Goal: Task Accomplishment & Management: Use online tool/utility

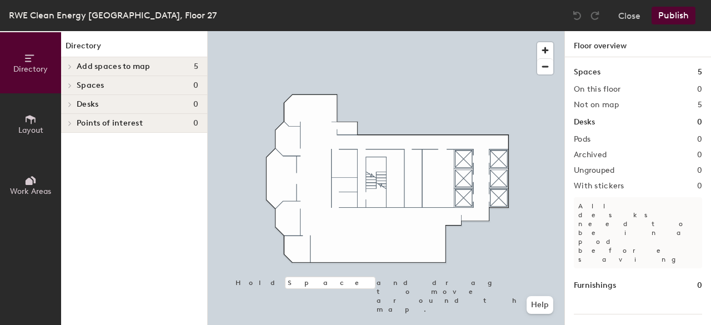
click at [140, 67] on span "Add spaces to map" at bounding box center [114, 66] width 74 height 9
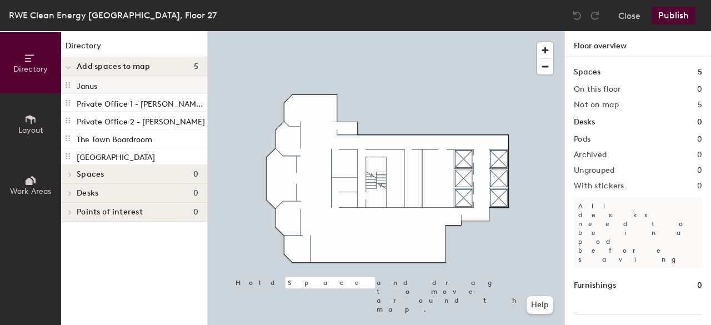
click at [124, 87] on div "Janus" at bounding box center [134, 85] width 146 height 18
click at [94, 100] on p "Private Office 1 - [PERSON_NAME][GEOGRAPHIC_DATA][PERSON_NAME]" at bounding box center [141, 102] width 128 height 13
click at [94, 149] on p "[GEOGRAPHIC_DATA]" at bounding box center [116, 155] width 78 height 13
click at [90, 130] on div "The Town Boardroom" at bounding box center [134, 138] width 146 height 18
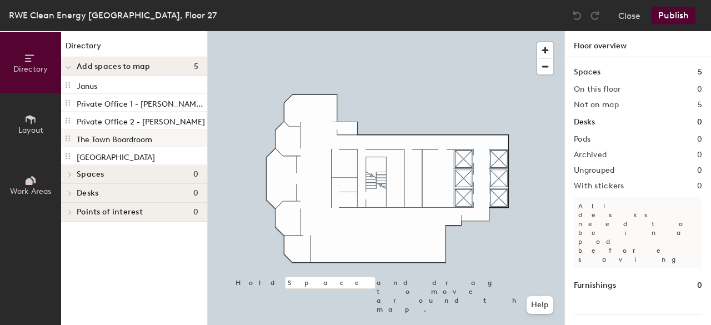
click at [91, 133] on p "The Town Boardroom" at bounding box center [115, 138] width 76 height 13
click at [93, 112] on div "Private Office 2 - [PERSON_NAME]" at bounding box center [134, 121] width 146 height 18
click at [101, 102] on p "Private Office 1 - [PERSON_NAME][GEOGRAPHIC_DATA][PERSON_NAME]" at bounding box center [141, 102] width 128 height 13
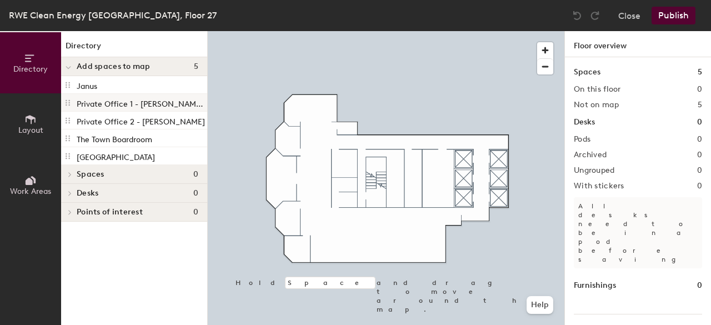
click at [101, 102] on p "Private Office 1 - [PERSON_NAME][GEOGRAPHIC_DATA][PERSON_NAME]" at bounding box center [141, 102] width 128 height 13
click at [115, 67] on span "Add spaces to map" at bounding box center [114, 66] width 74 height 9
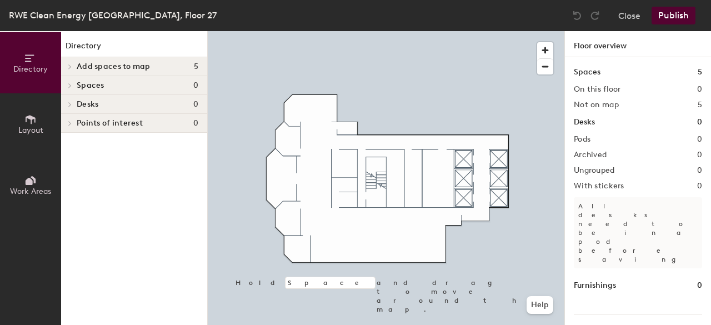
click at [104, 69] on span "Add spaces to map" at bounding box center [114, 66] width 74 height 9
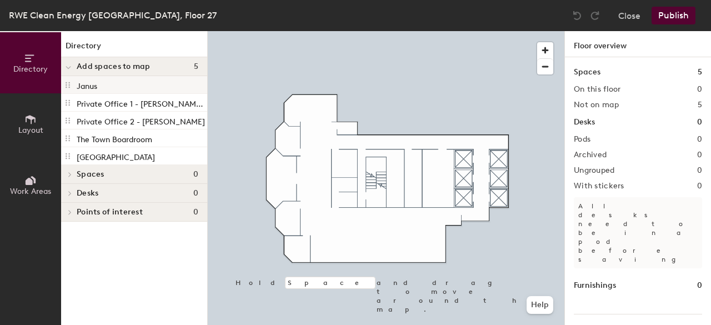
click at [102, 83] on div "Janus" at bounding box center [134, 85] width 146 height 18
click at [98, 83] on div "Janus" at bounding box center [134, 85] width 146 height 18
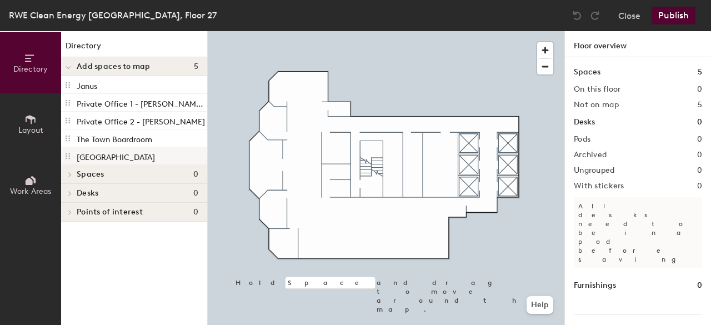
click at [115, 153] on p "[GEOGRAPHIC_DATA]" at bounding box center [116, 155] width 78 height 13
click at [95, 62] on span "Add spaces to map" at bounding box center [114, 66] width 74 height 9
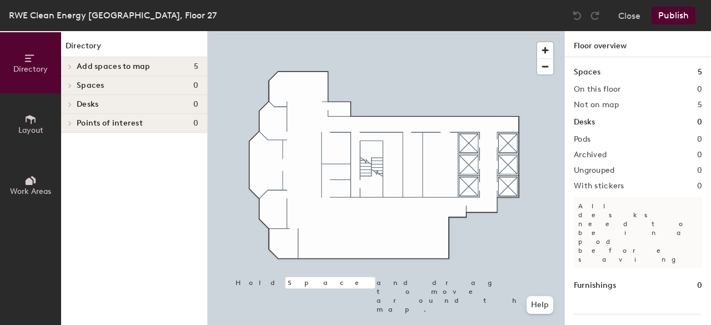
click at [89, 62] on span "Add spaces to map" at bounding box center [114, 66] width 74 height 9
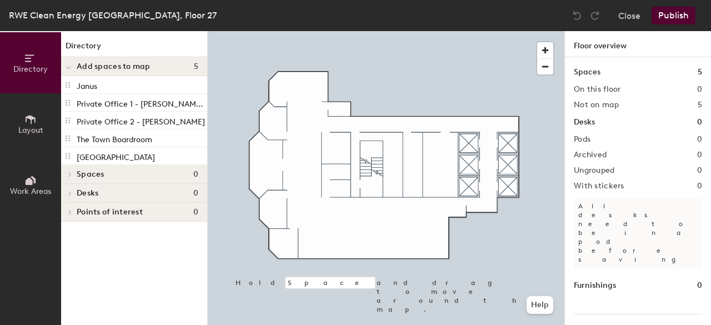
click at [80, 62] on span "Add spaces to map" at bounding box center [114, 66] width 74 height 9
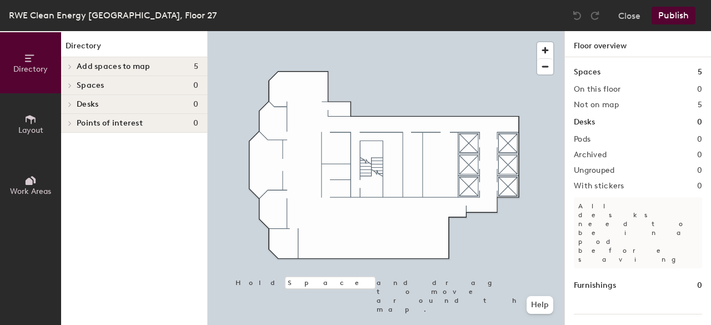
click at [28, 69] on span "Directory" at bounding box center [30, 68] width 34 height 9
click at [625, 14] on button "Close" at bounding box center [629, 16] width 22 height 18
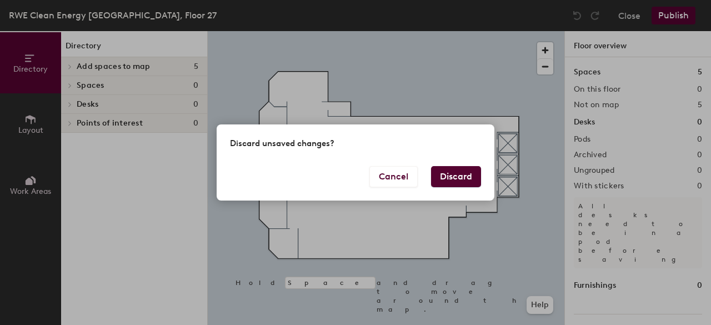
click at [464, 169] on button "Discard" at bounding box center [456, 176] width 50 height 21
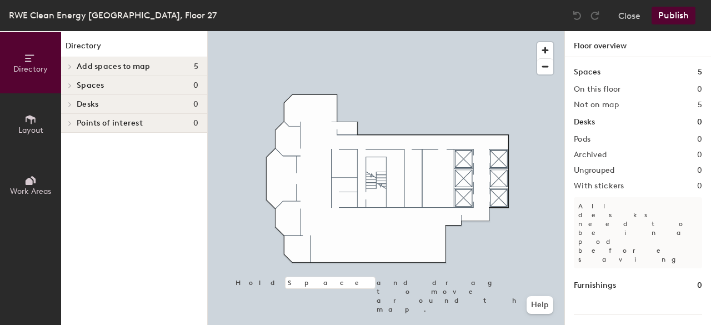
click at [131, 66] on span "Add spaces to map" at bounding box center [114, 66] width 74 height 9
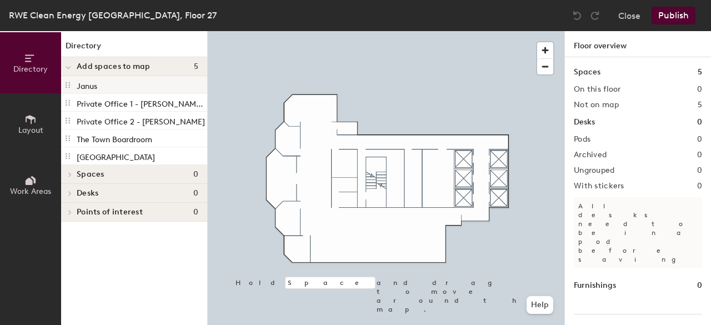
click at [120, 84] on div "Janus" at bounding box center [134, 85] width 146 height 18
drag, startPoint x: 64, startPoint y: 84, endPoint x: 109, endPoint y: 115, distance: 53.9
click at [109, 115] on div "Janus Private Office 1 - Hanson Wood Private Office 2 - Pete Solomon The Town B…" at bounding box center [134, 120] width 146 height 89
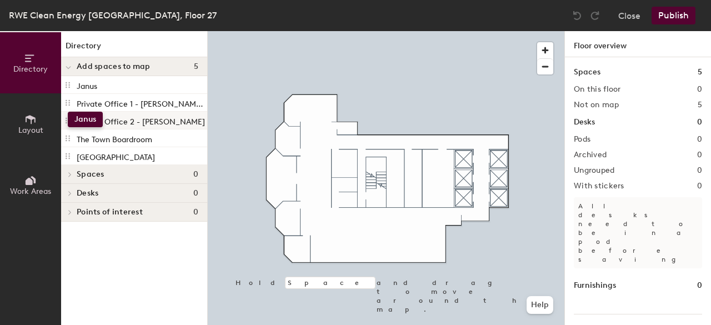
drag, startPoint x: 68, startPoint y: 86, endPoint x: 68, endPoint y: 112, distance: 25.5
click at [68, 112] on div "Janus Private Office 1 - Hanson Wood Private Office 2 - Pete Solomon The Town B…" at bounding box center [134, 120] width 146 height 89
click at [28, 120] on icon at bounding box center [30, 119] width 12 height 12
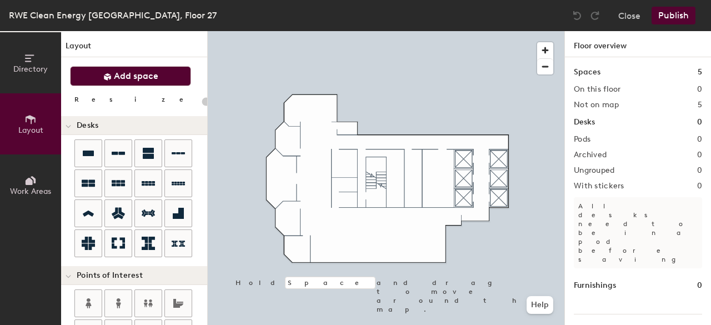
click at [142, 78] on span "Add space" at bounding box center [136, 76] width 44 height 11
click at [87, 147] on icon at bounding box center [88, 153] width 13 height 13
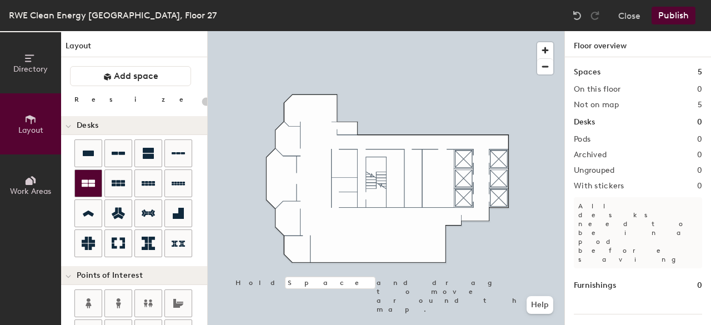
click at [84, 177] on icon at bounding box center [88, 183] width 13 height 13
click at [89, 174] on div at bounding box center [88, 183] width 27 height 27
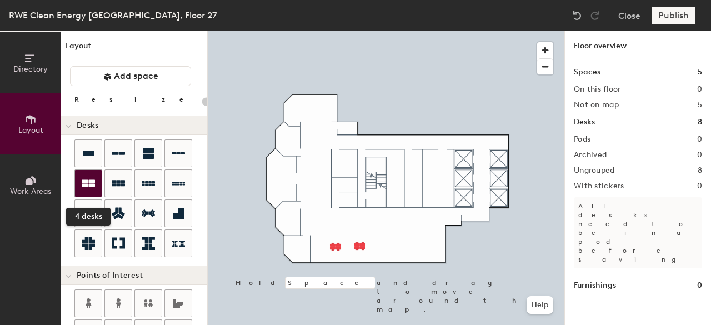
click at [94, 177] on icon at bounding box center [88, 183] width 13 height 13
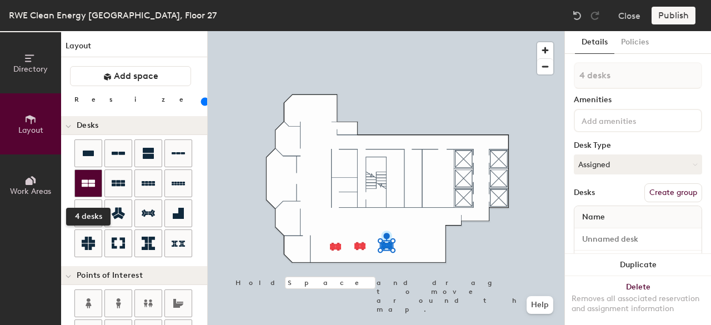
click at [90, 182] on icon at bounding box center [88, 183] width 13 height 7
click at [93, 177] on icon at bounding box center [88, 183] width 13 height 13
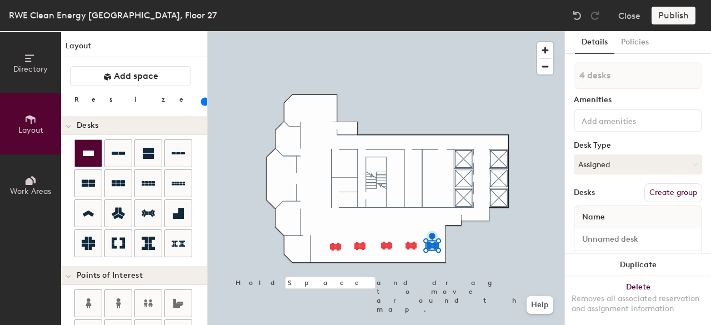
click at [84, 152] on icon at bounding box center [88, 153] width 11 height 6
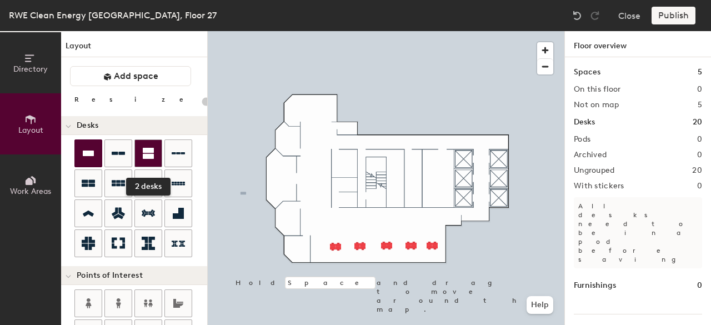
click at [146, 150] on icon at bounding box center [148, 153] width 11 height 11
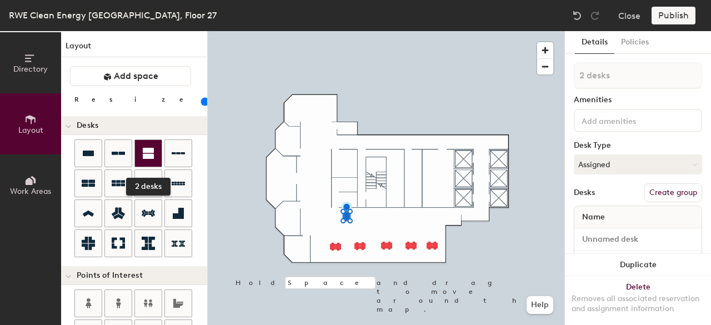
click at [143, 150] on icon at bounding box center [148, 153] width 11 height 11
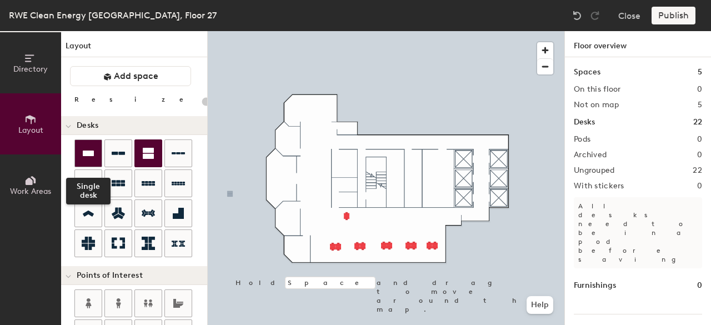
click at [88, 147] on icon at bounding box center [88, 153] width 13 height 13
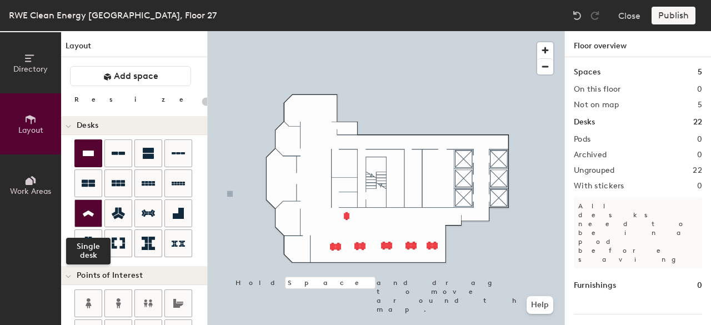
click at [90, 207] on icon at bounding box center [88, 213] width 13 height 13
click at [85, 152] on icon at bounding box center [88, 153] width 11 height 6
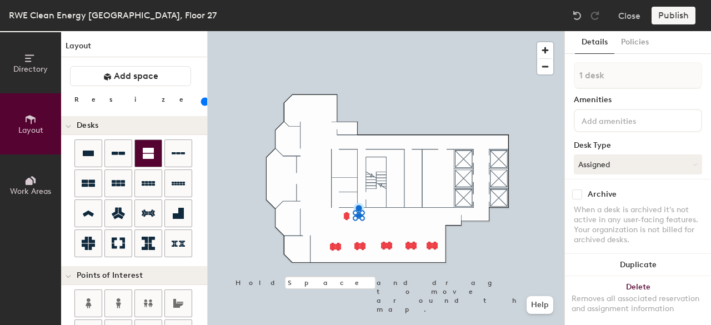
click at [148, 148] on icon at bounding box center [148, 153] width 11 height 11
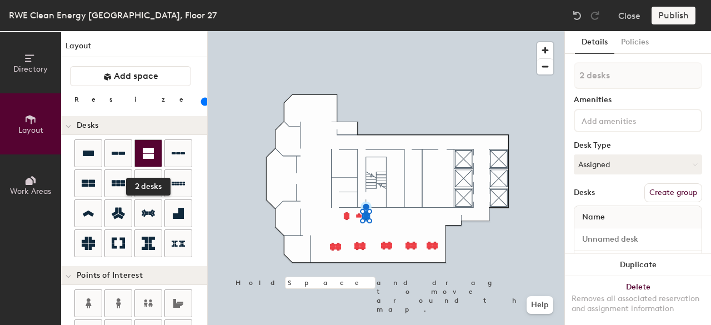
click at [143, 144] on div at bounding box center [148, 153] width 27 height 27
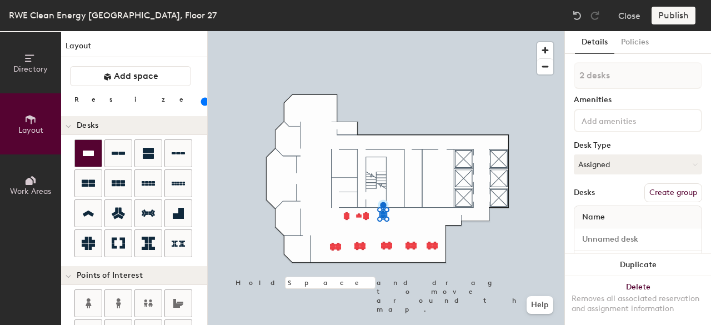
click at [79, 152] on div at bounding box center [88, 153] width 27 height 27
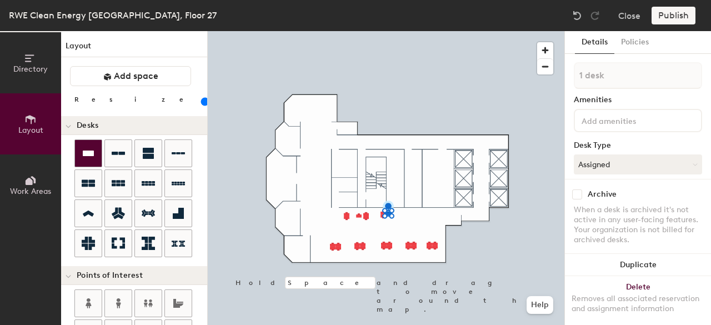
click at [89, 147] on icon at bounding box center [88, 153] width 13 height 13
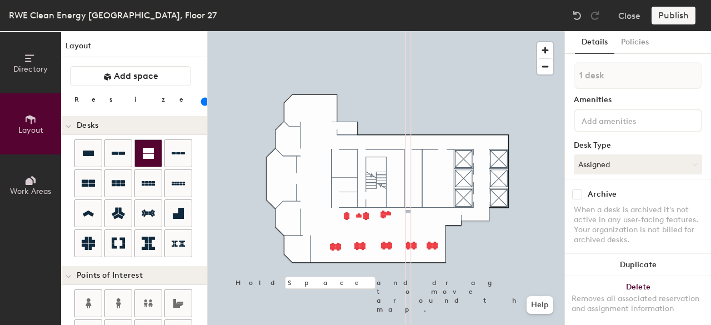
click at [150, 155] on icon at bounding box center [148, 153] width 11 height 11
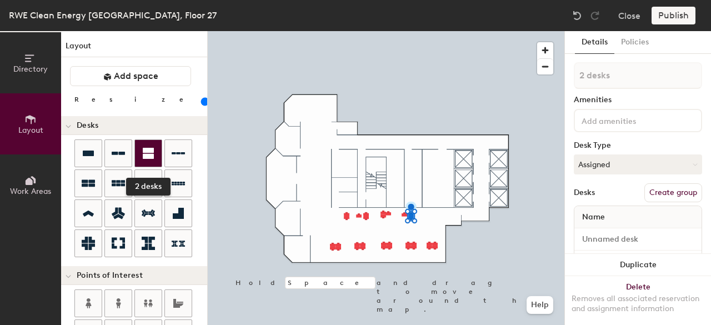
click at [143, 153] on icon at bounding box center [148, 153] width 11 height 11
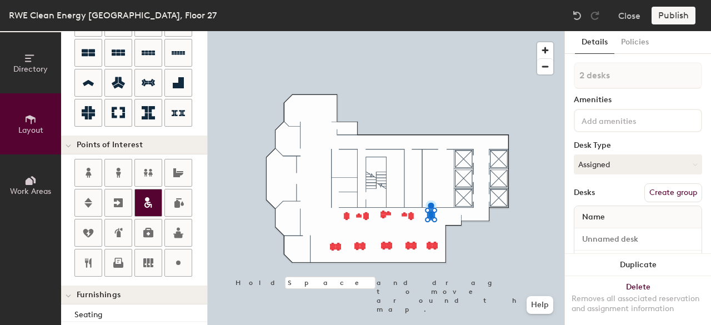
scroll to position [130, 0]
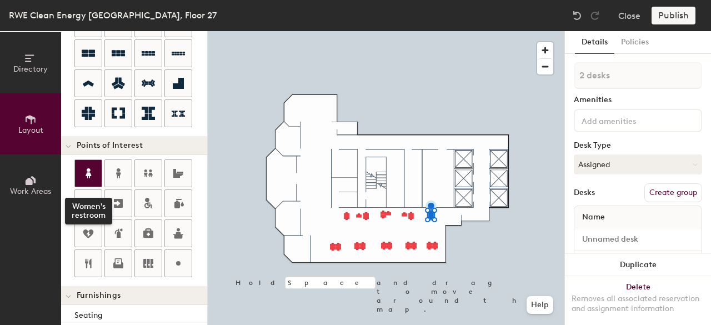
click at [93, 167] on icon at bounding box center [88, 173] width 13 height 13
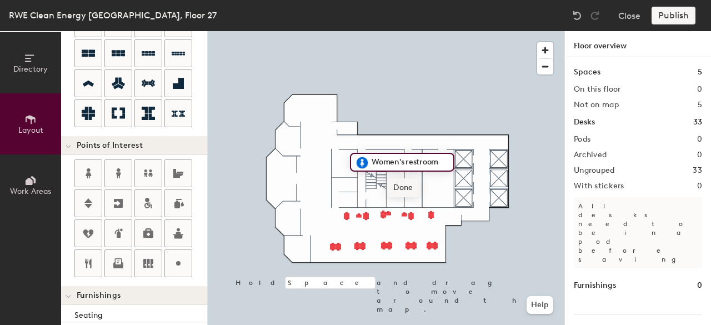
click at [404, 182] on span "Done" at bounding box center [402, 187] width 33 height 19
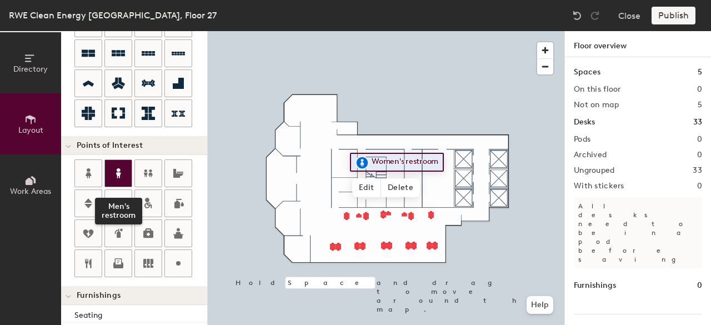
click at [118, 170] on icon at bounding box center [118, 173] width 5 height 10
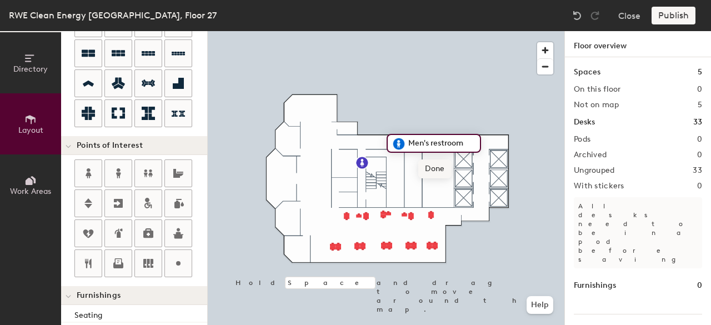
click at [426, 166] on span "Done" at bounding box center [434, 168] width 33 height 19
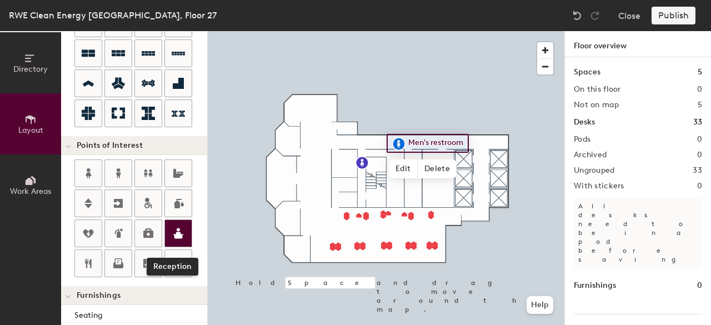
click at [178, 228] on icon at bounding box center [178, 233] width 10 height 11
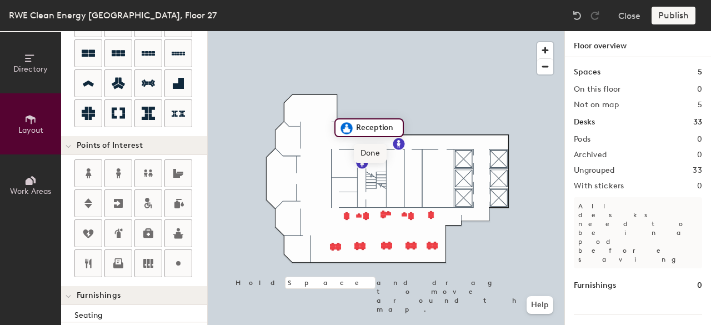
click at [372, 155] on span "Done" at bounding box center [370, 153] width 33 height 19
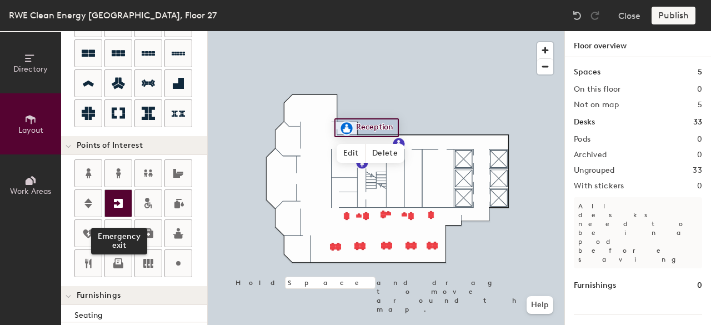
click at [115, 200] on icon at bounding box center [118, 203] width 13 height 13
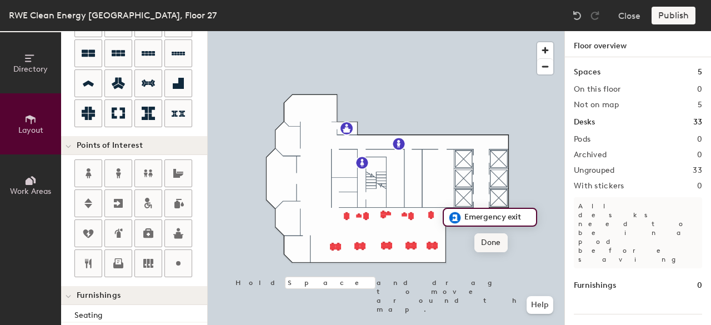
click at [495, 243] on span "Done" at bounding box center [490, 242] width 33 height 19
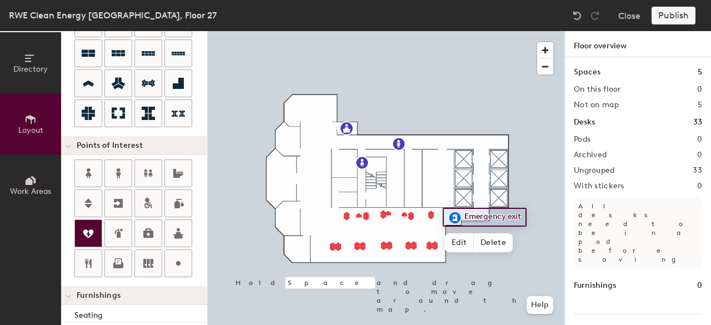
click at [88, 230] on icon at bounding box center [88, 233] width 13 height 13
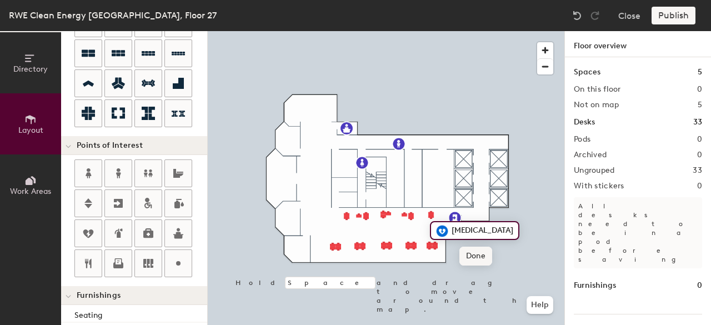
click at [473, 255] on span "Done" at bounding box center [475, 256] width 33 height 19
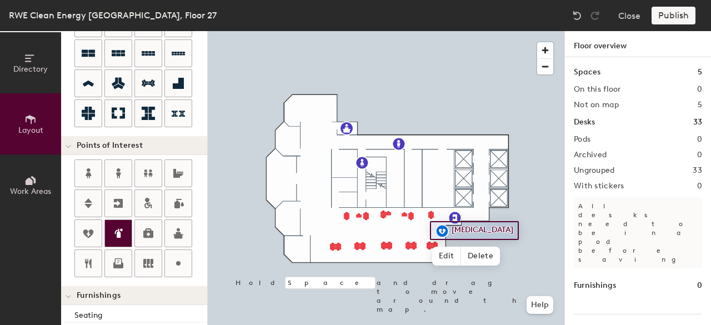
click at [122, 229] on icon at bounding box center [118, 233] width 13 height 13
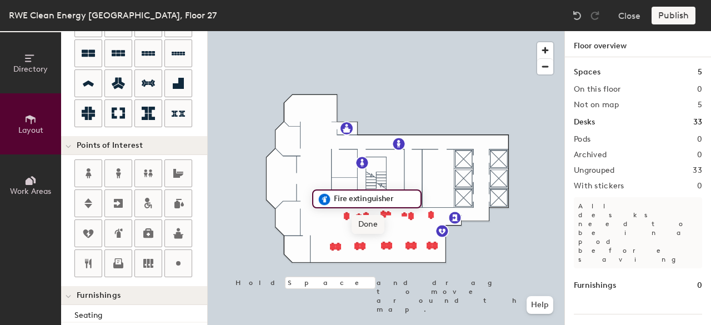
click at [358, 218] on span "Done" at bounding box center [367, 224] width 33 height 19
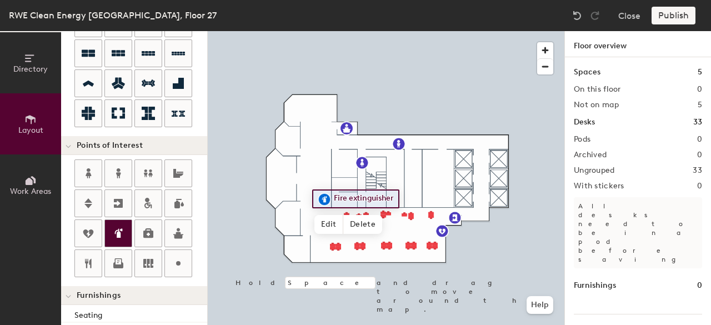
click at [113, 227] on icon at bounding box center [118, 233] width 13 height 13
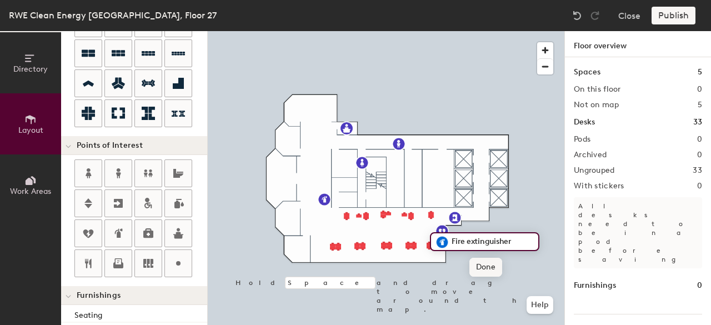
click at [486, 273] on span "Done" at bounding box center [485, 267] width 33 height 19
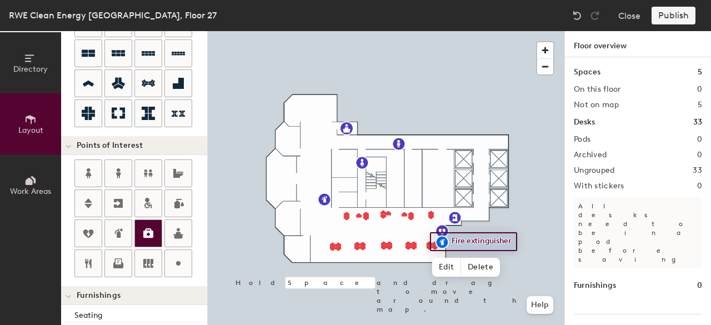
click at [142, 227] on icon at bounding box center [148, 233] width 13 height 13
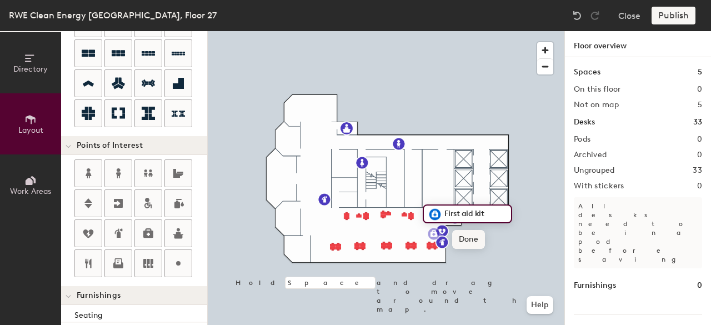
type input "20"
click at [471, 239] on span "Delete" at bounding box center [473, 239] width 39 height 19
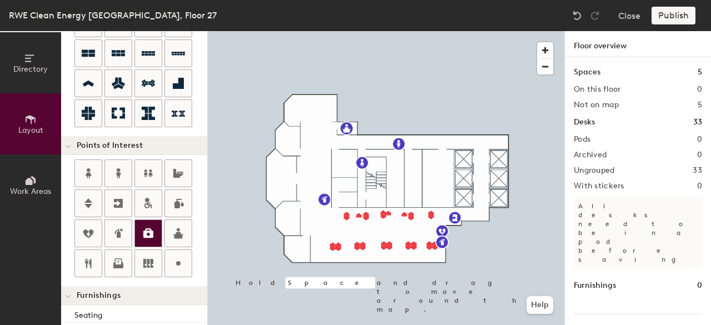
click at [139, 227] on div at bounding box center [148, 233] width 27 height 27
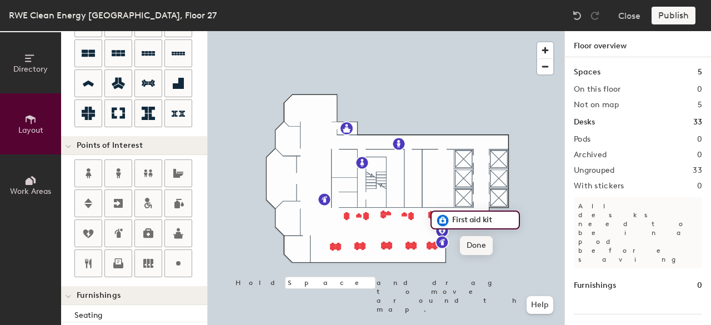
click at [472, 244] on span "Done" at bounding box center [476, 245] width 33 height 19
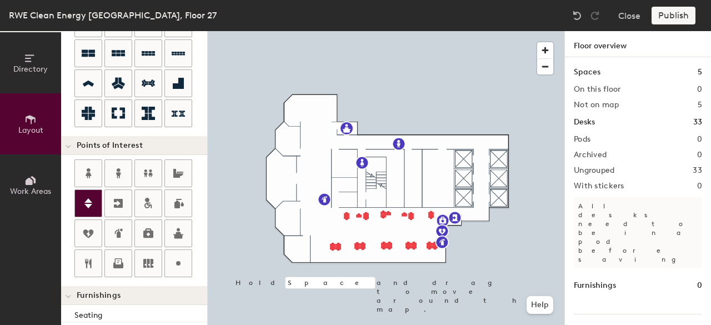
click at [88, 193] on div at bounding box center [88, 203] width 27 height 27
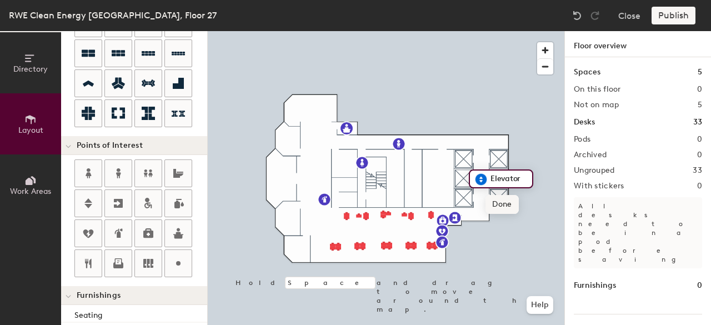
click at [500, 206] on span "Done" at bounding box center [501, 204] width 33 height 19
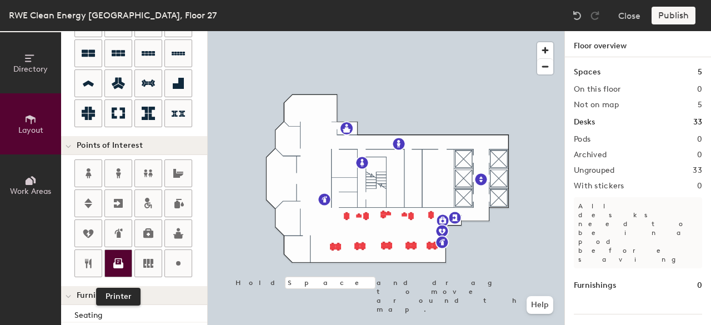
click at [121, 257] on icon at bounding box center [118, 262] width 13 height 13
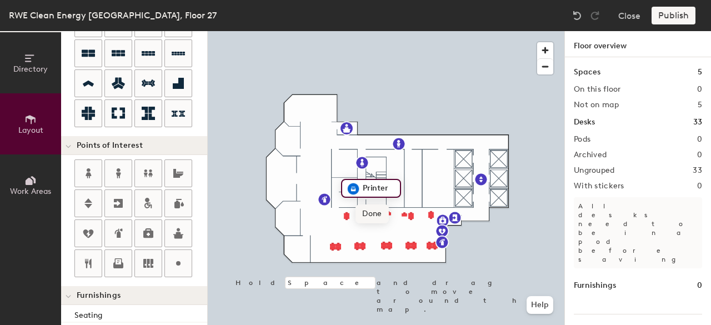
click at [373, 213] on span "Done" at bounding box center [371, 213] width 33 height 19
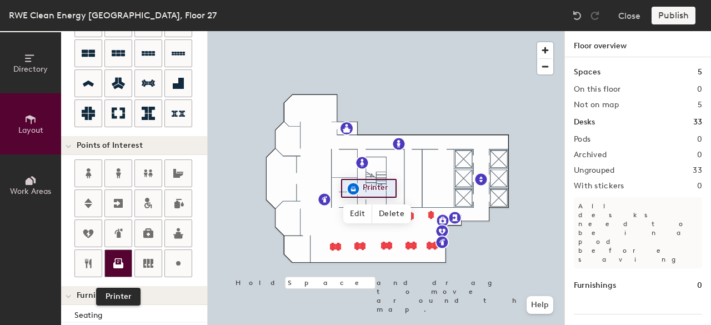
click at [118, 258] on icon at bounding box center [118, 261] width 7 height 7
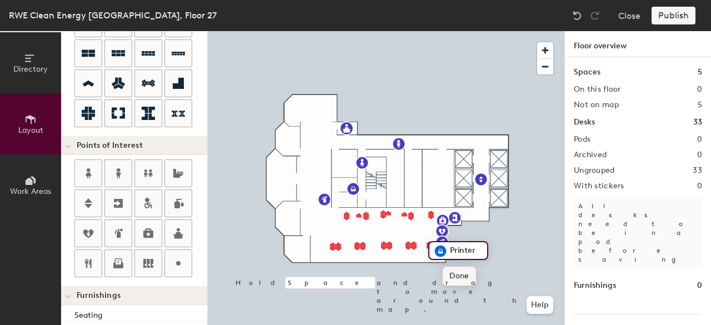
click at [457, 278] on span "Done" at bounding box center [458, 275] width 33 height 19
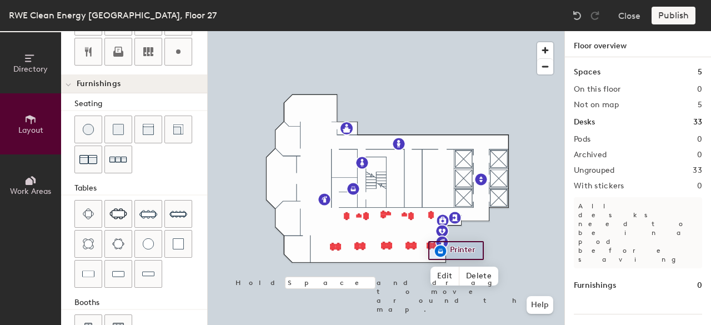
scroll to position [345, 0]
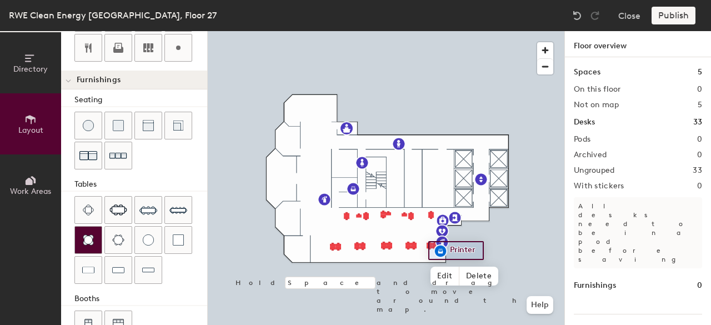
click at [84, 234] on img at bounding box center [88, 239] width 11 height 11
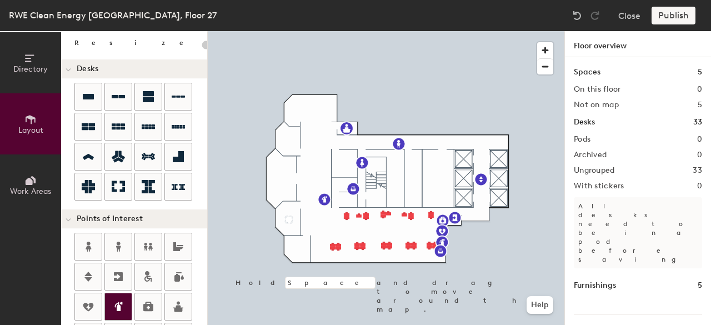
scroll to position [55, 0]
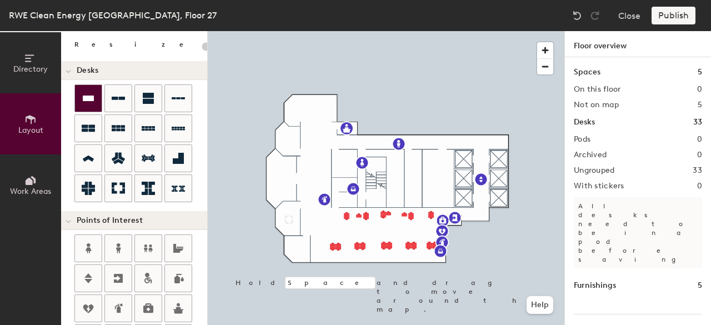
click at [91, 97] on icon at bounding box center [88, 98] width 11 height 6
type input "100"
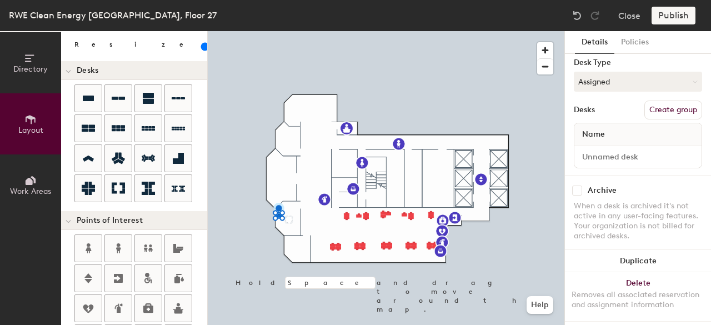
scroll to position [76, 0]
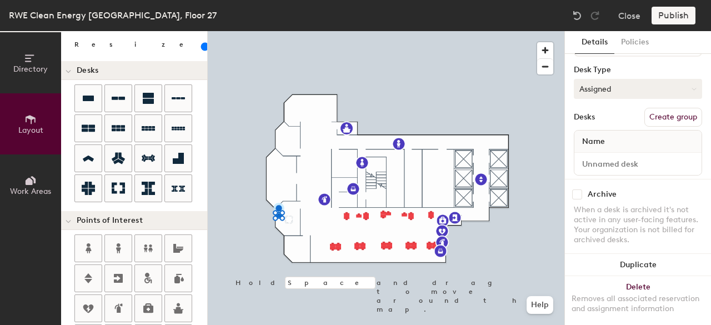
click at [602, 89] on button "Assigned" at bounding box center [638, 89] width 128 height 20
click at [598, 122] on div "Assigned" at bounding box center [629, 123] width 111 height 17
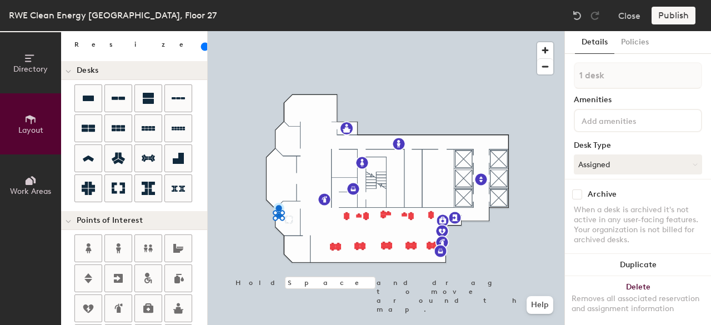
click at [607, 117] on input at bounding box center [629, 119] width 100 height 13
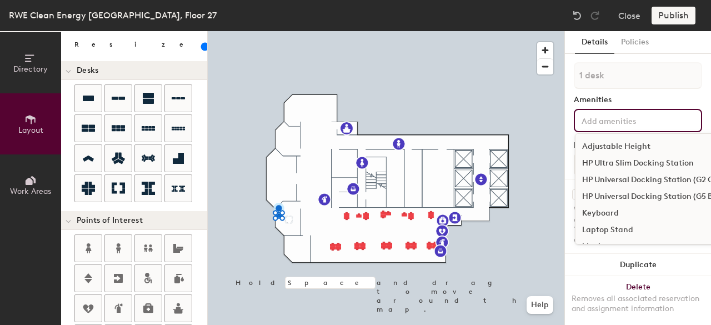
click at [604, 148] on div "Adjustable Height" at bounding box center [656, 146] width 162 height 17
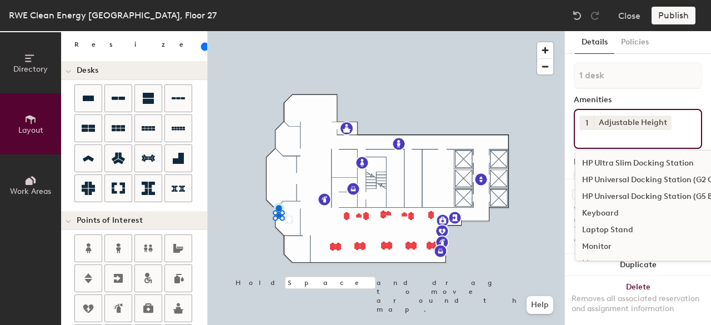
click at [625, 177] on div "HP Universal Docking Station (G2 Cube)" at bounding box center [656, 180] width 162 height 17
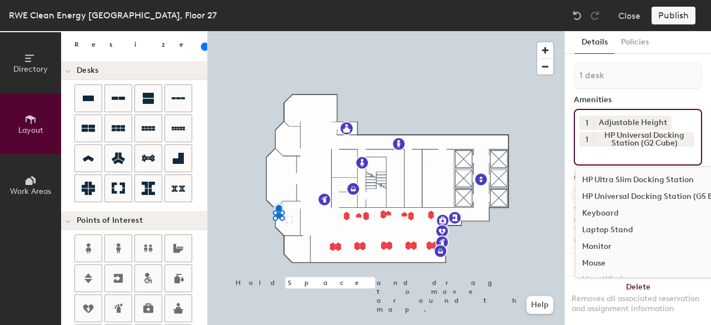
click at [610, 208] on div "Keyboard" at bounding box center [656, 213] width 162 height 17
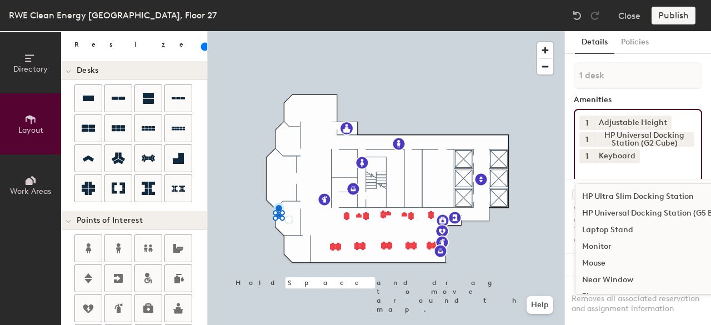
click at [600, 245] on div "Monitor" at bounding box center [656, 246] width 162 height 17
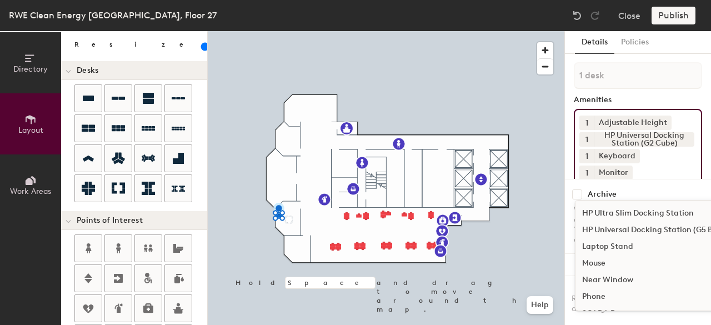
click at [598, 261] on div "Mouse" at bounding box center [656, 263] width 162 height 17
click at [598, 261] on div "Near Window" at bounding box center [656, 263] width 162 height 17
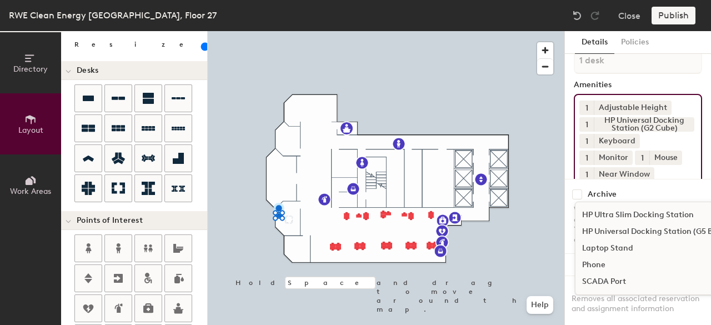
scroll to position [14, 0]
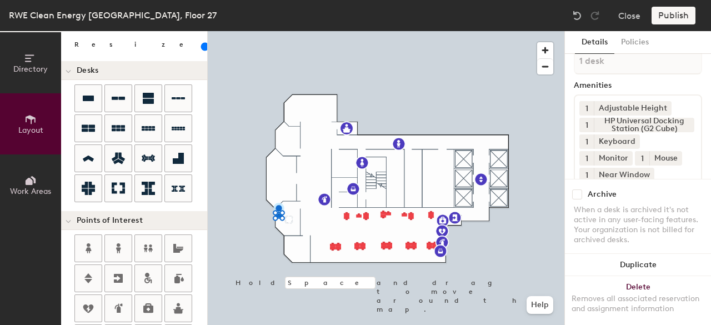
click at [655, 179] on div "Archive When a desk is archived it's not active in any user-facing features. Yo…" at bounding box center [638, 218] width 146 height 79
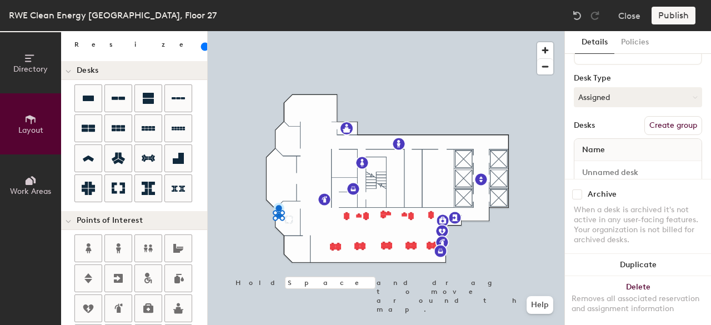
scroll to position [180, 0]
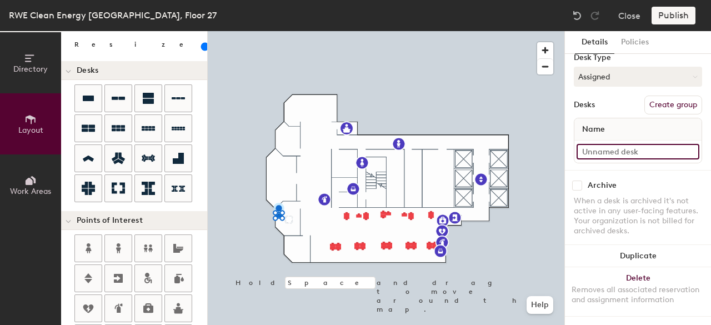
click at [615, 144] on input at bounding box center [637, 152] width 123 height 16
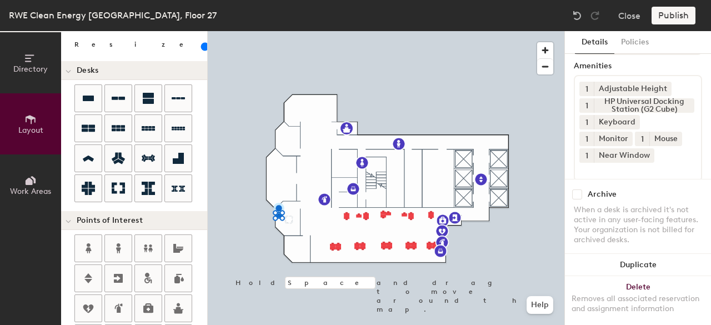
scroll to position [0, 0]
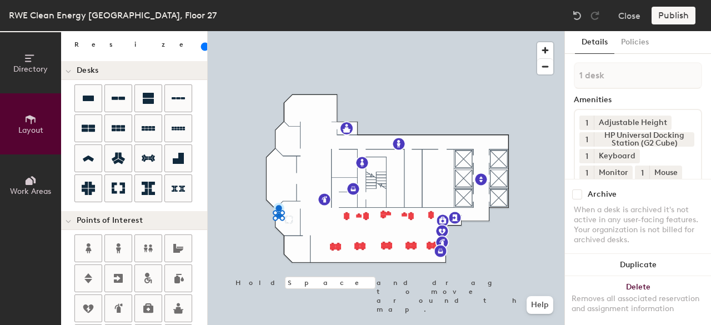
type input "Pete Solomon"
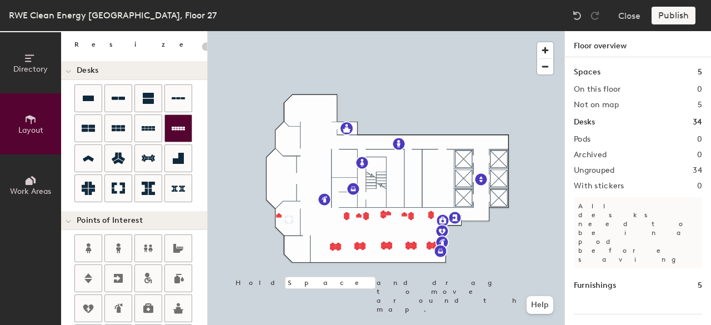
type input "100"
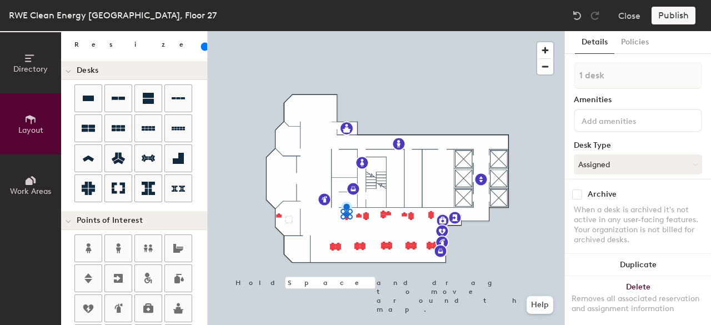
click at [608, 118] on input at bounding box center [629, 119] width 100 height 13
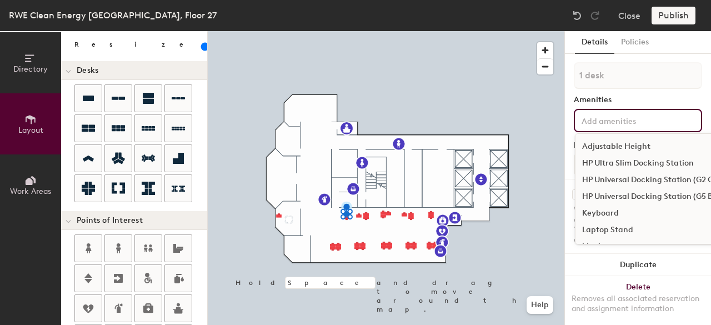
click at [620, 147] on div "Adjustable Height" at bounding box center [656, 146] width 162 height 17
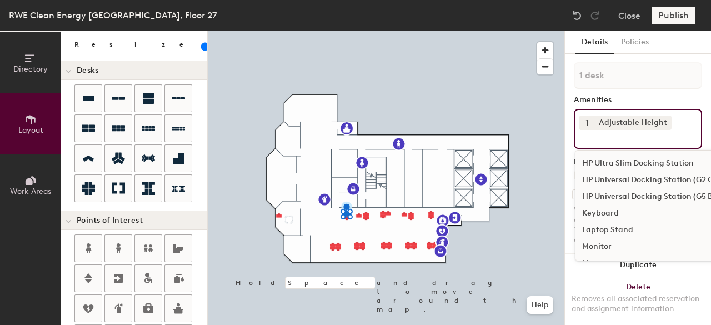
click at [621, 178] on div "HP Universal Docking Station (G2 Cube)" at bounding box center [656, 180] width 162 height 17
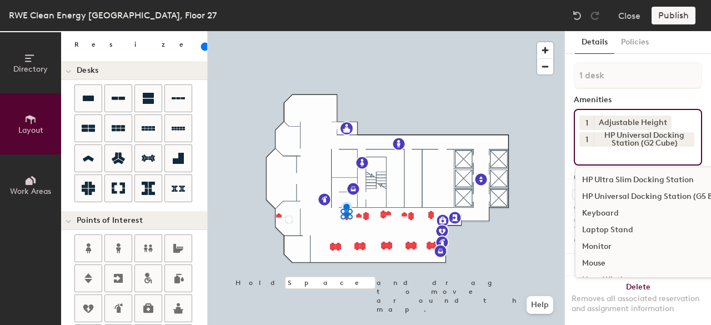
click at [608, 209] on div "Keyboard" at bounding box center [656, 213] width 162 height 17
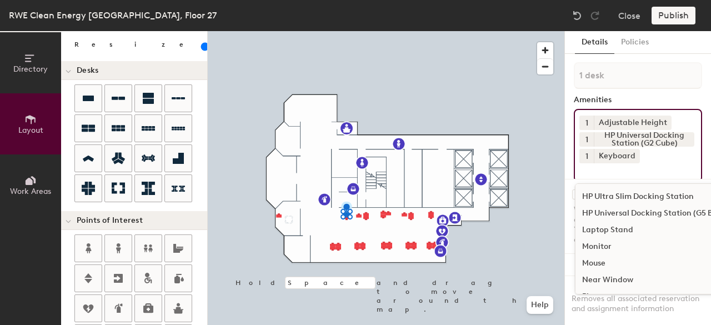
click at [605, 243] on div "Monitor" at bounding box center [656, 246] width 162 height 17
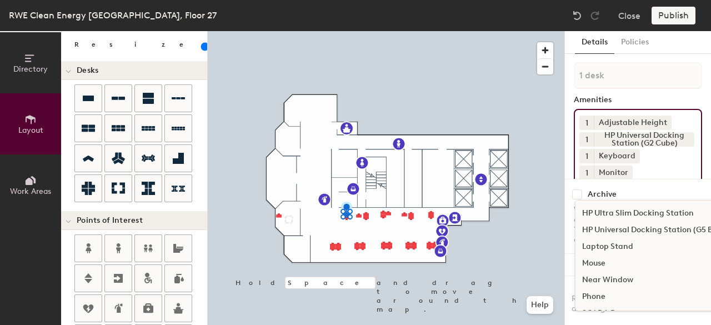
click at [601, 263] on div "Mouse" at bounding box center [656, 263] width 162 height 17
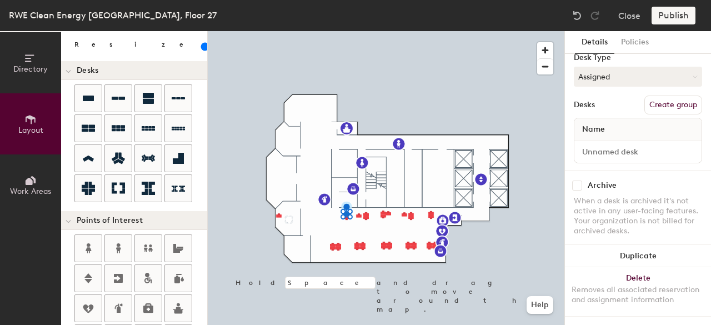
scroll to position [163, 0]
click at [644, 170] on div "Archive When a desk is archived it's not active in any user-facing features. Yo…" at bounding box center [638, 209] width 146 height 79
click at [627, 140] on div at bounding box center [637, 151] width 127 height 22
click at [626, 144] on input at bounding box center [637, 152] width 123 height 16
type input "Sam Viduya"
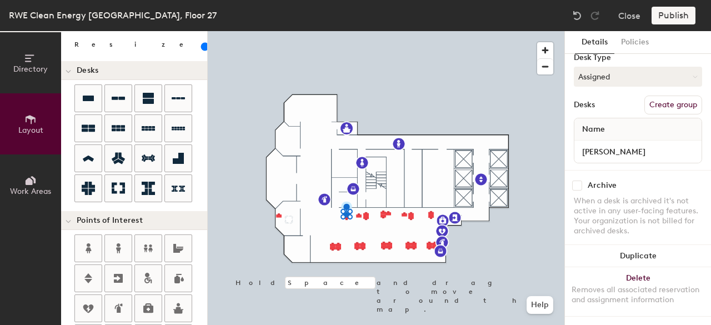
click at [662, 180] on div "Archive" at bounding box center [638, 185] width 128 height 10
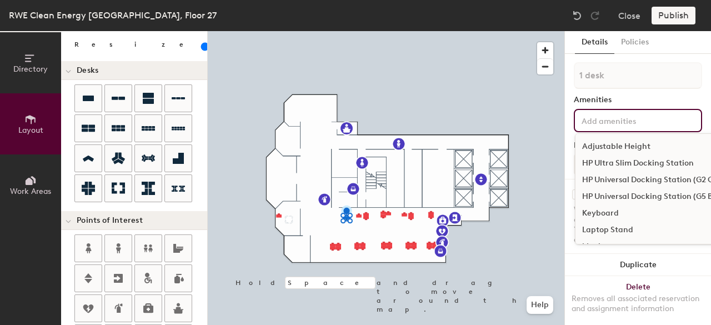
click at [638, 117] on input at bounding box center [629, 119] width 100 height 13
click at [631, 144] on div "Adjustable Height" at bounding box center [656, 146] width 162 height 17
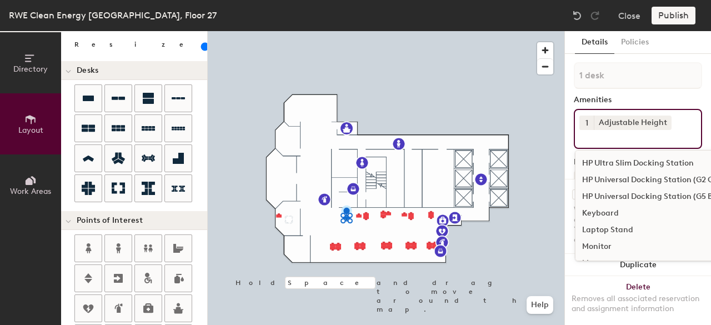
click at [643, 178] on div "HP Universal Docking Station (G2 Cube)" at bounding box center [656, 180] width 162 height 17
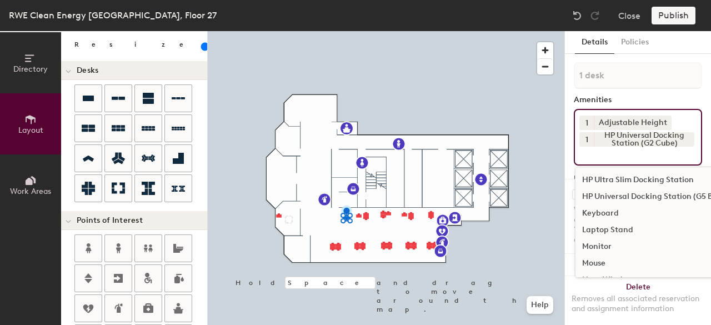
click at [621, 215] on div "Keyboard" at bounding box center [656, 213] width 162 height 17
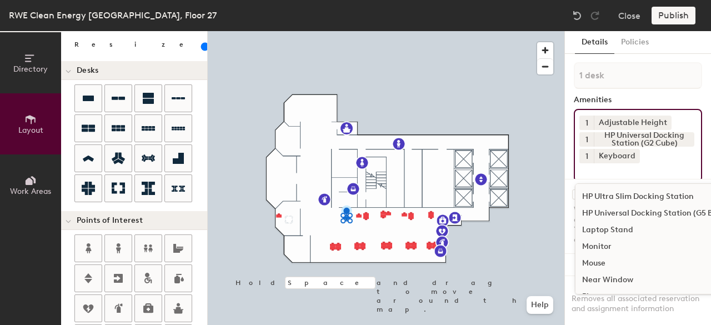
click at [608, 245] on div "Monitor" at bounding box center [656, 246] width 162 height 17
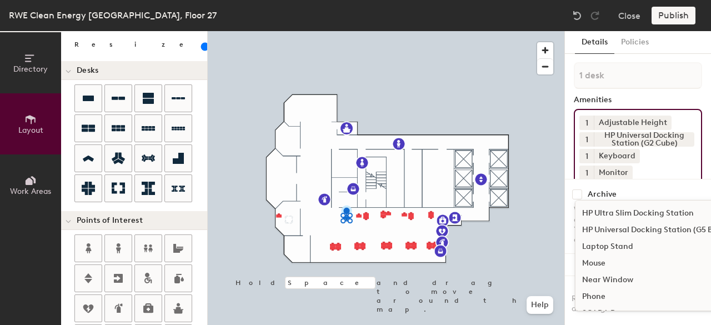
click at [607, 261] on div "Mouse" at bounding box center [656, 263] width 162 height 17
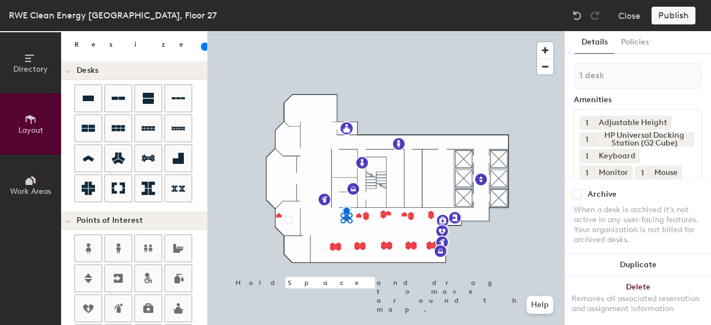
click at [636, 179] on div "Archive When a desk is archived it's not active in any user-facing features. Yo…" at bounding box center [638, 218] width 146 height 79
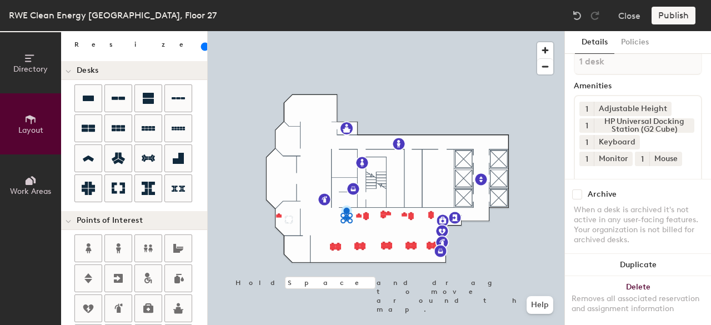
scroll to position [0, 0]
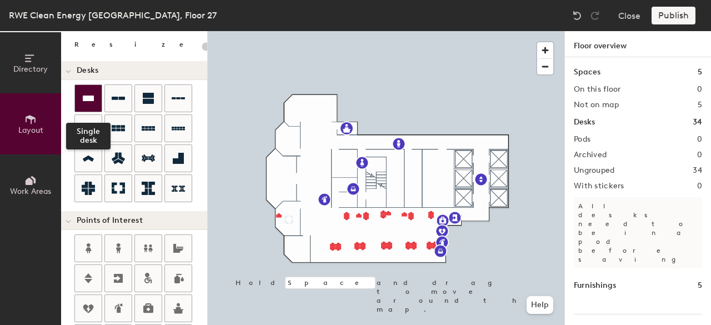
click at [90, 97] on icon at bounding box center [88, 98] width 11 height 6
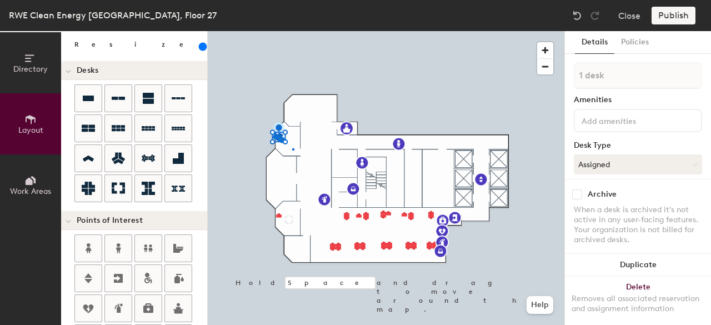
click at [293, 31] on div at bounding box center [386, 31] width 356 height 0
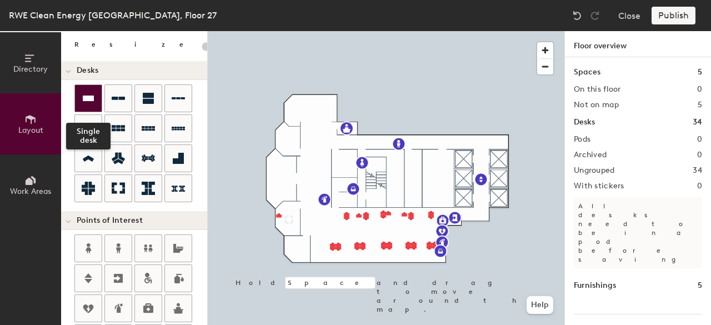
click at [83, 97] on icon at bounding box center [88, 98] width 11 height 6
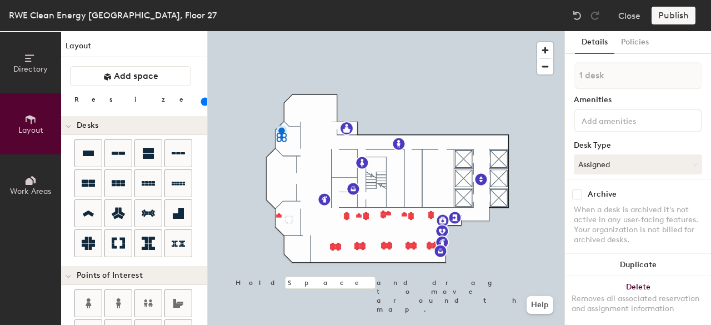
scroll to position [1, 0]
drag, startPoint x: 110, startPoint y: 99, endPoint x: 129, endPoint y: 99, distance: 18.9
click at [202, 99] on input "range" at bounding box center [202, 101] width 0 height 9
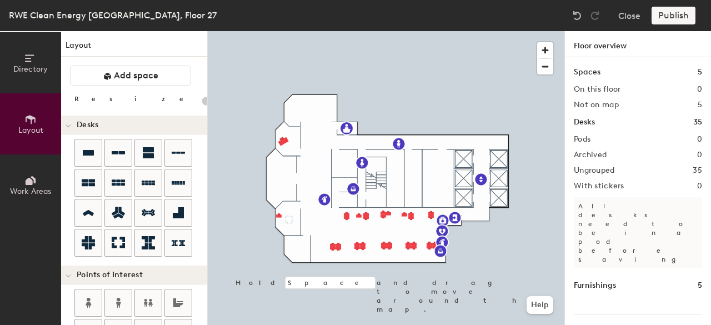
type input "180"
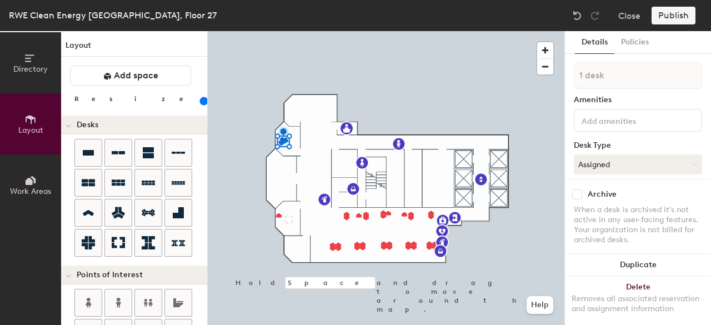
scroll to position [0, 0]
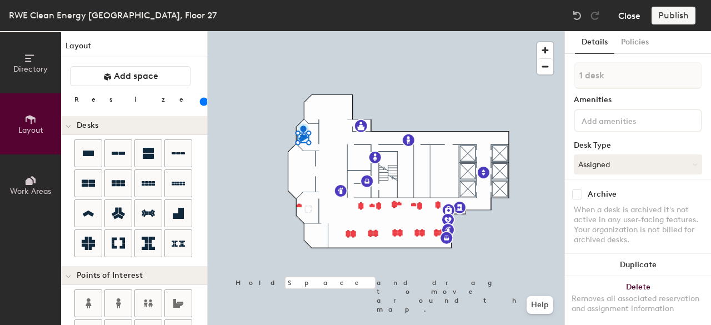
click at [626, 18] on button "Close" at bounding box center [629, 16] width 22 height 18
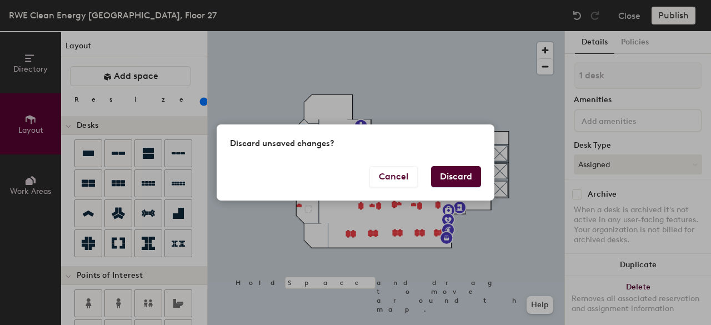
click at [444, 181] on button "Discard" at bounding box center [456, 176] width 50 height 21
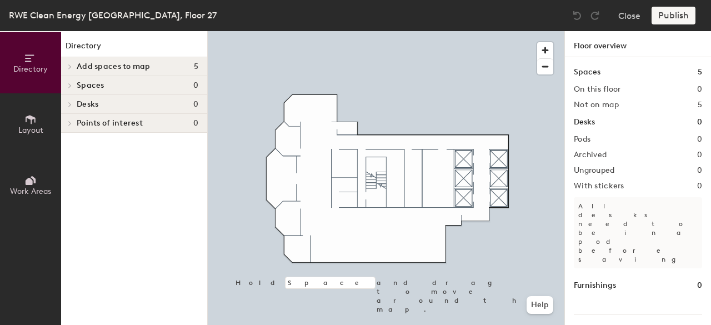
click at [33, 116] on icon at bounding box center [30, 119] width 12 height 12
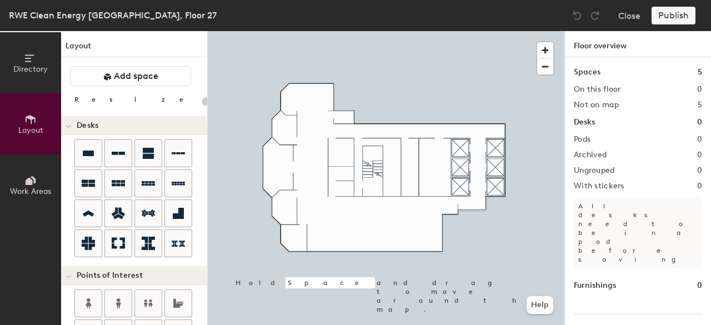
click at [68, 125] on icon at bounding box center [69, 126] width 6 height 4
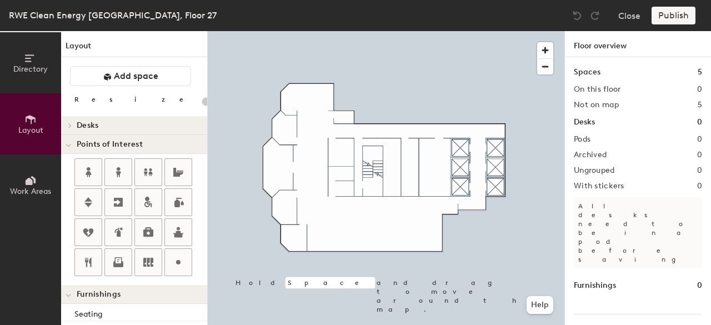
click at [68, 125] on icon at bounding box center [70, 126] width 4 height 6
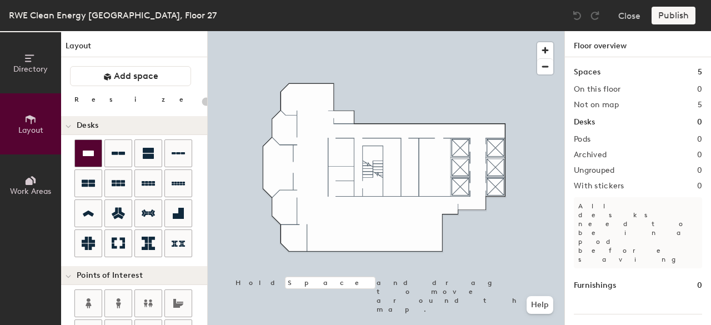
click at [83, 152] on icon at bounding box center [88, 153] width 11 height 6
type input "20"
click at [637, 14] on button "Close" at bounding box center [629, 16] width 22 height 18
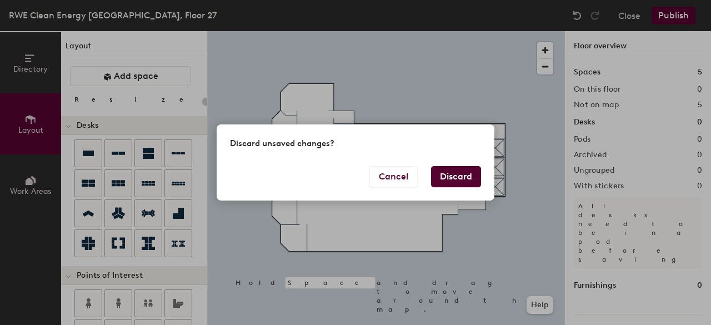
click at [458, 178] on button "Discard" at bounding box center [456, 176] width 50 height 21
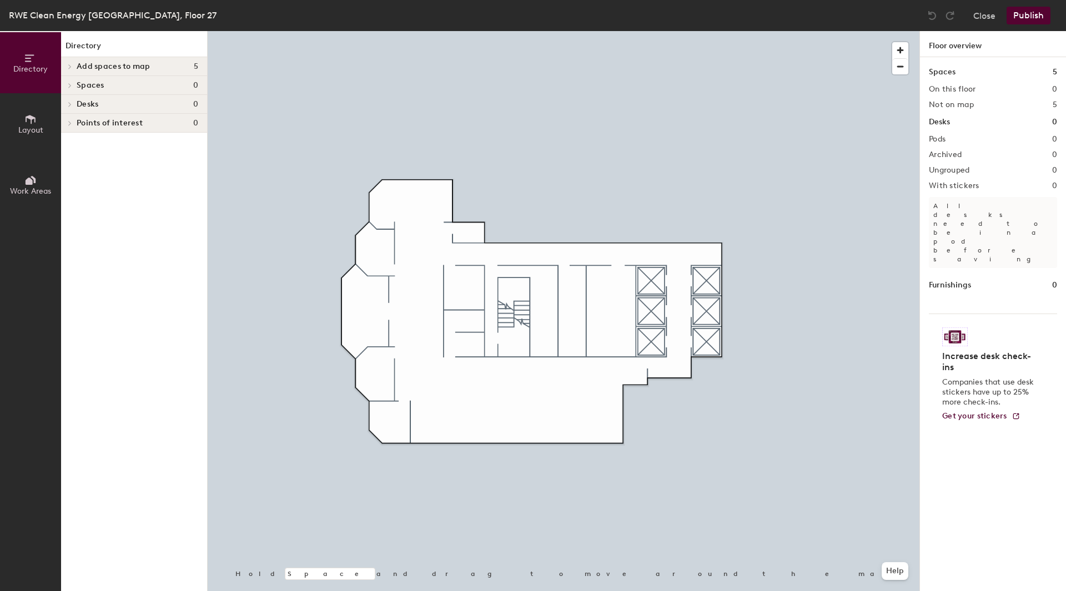
click at [27, 122] on icon at bounding box center [30, 119] width 12 height 12
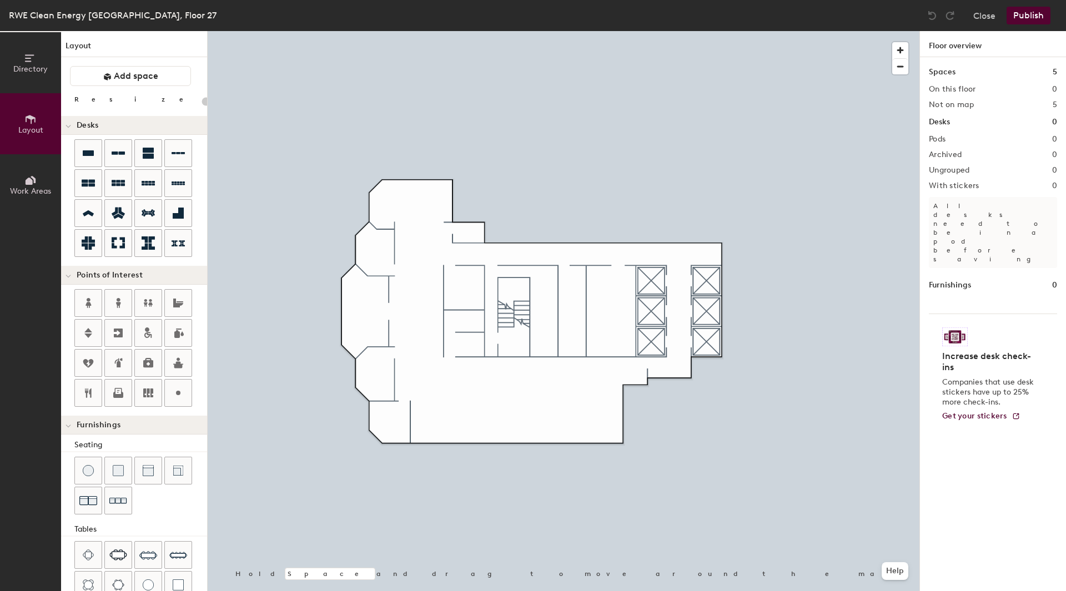
click at [21, 61] on button "Directory" at bounding box center [30, 62] width 61 height 61
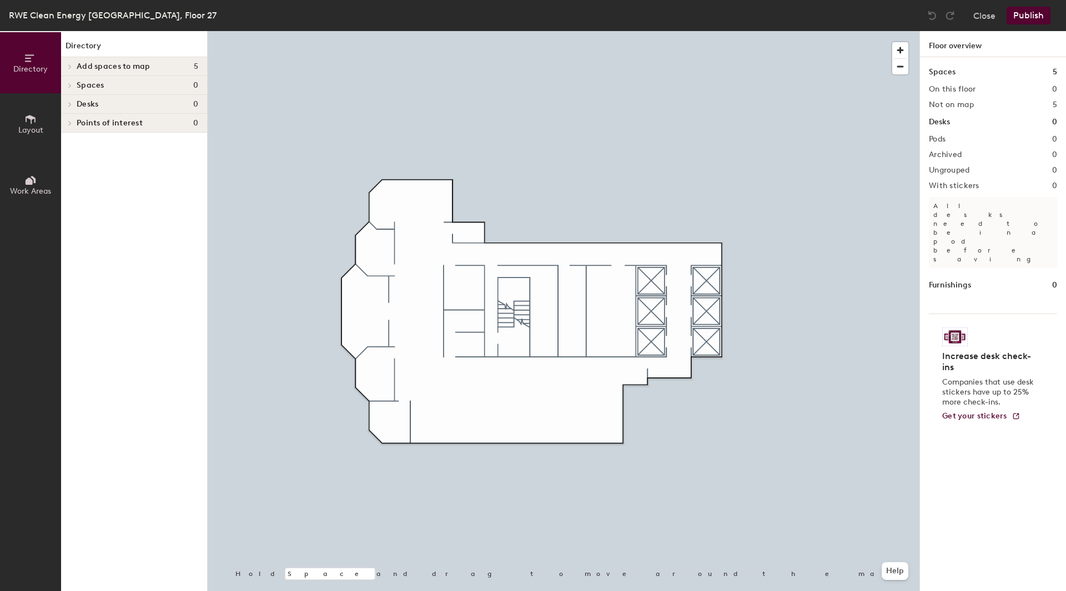
click at [710, 15] on div "Close Publish" at bounding box center [990, 16] width 134 height 18
click at [710, 14] on button "Close" at bounding box center [984, 16] width 22 height 18
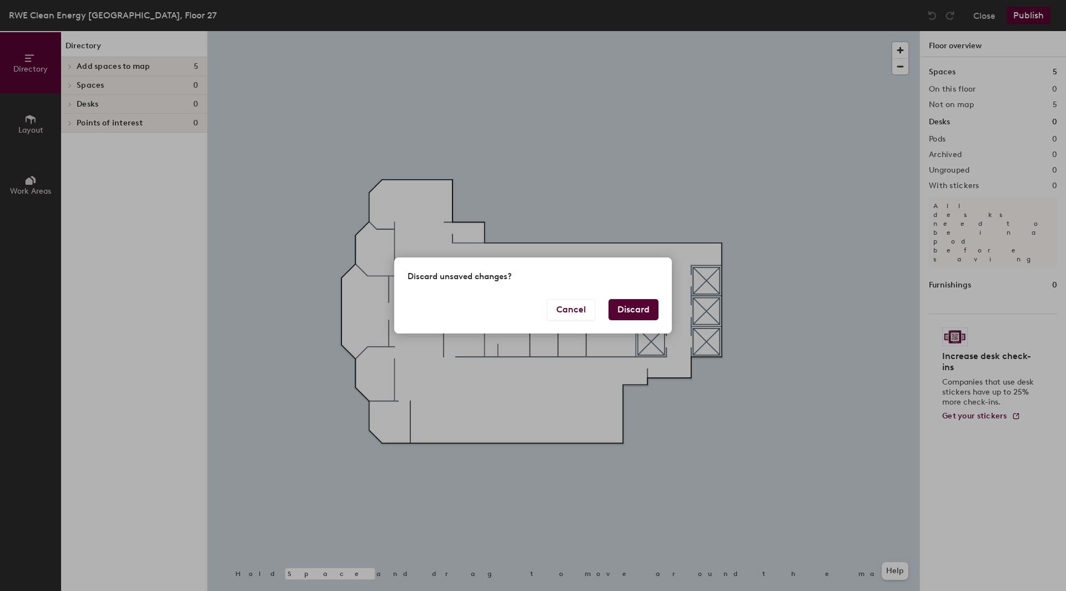
click at [640, 314] on button "Discard" at bounding box center [633, 309] width 50 height 21
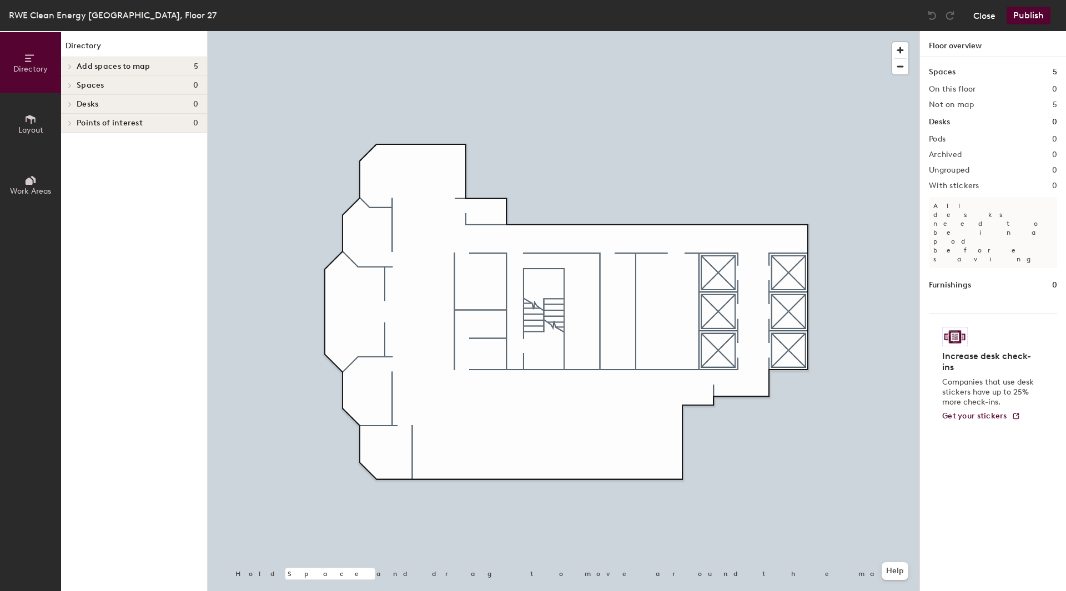
click at [989, 14] on button "Close" at bounding box center [984, 16] width 22 height 18
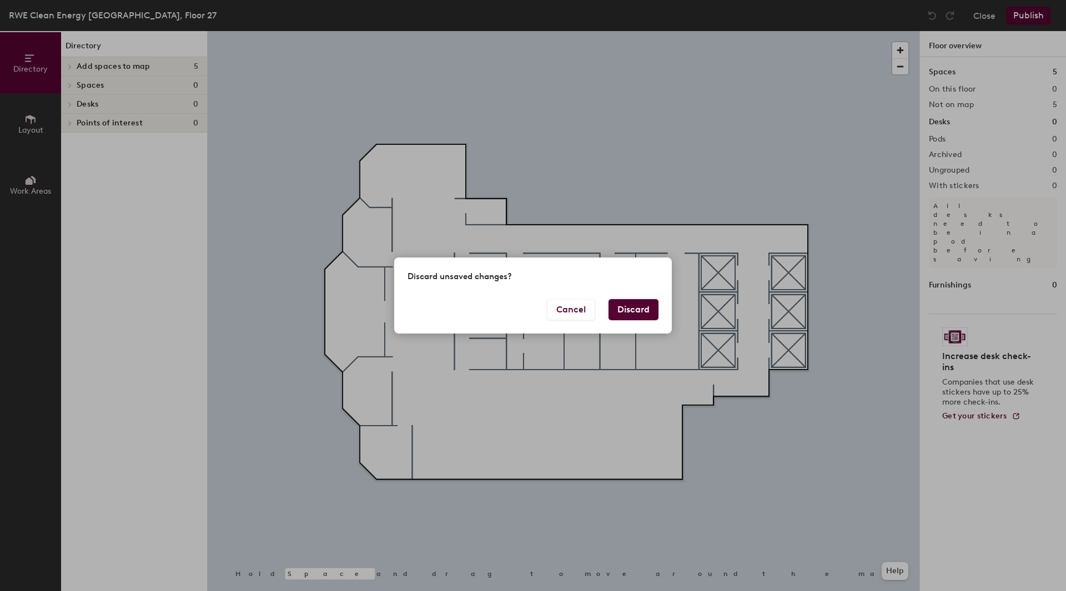
click at [637, 313] on button "Discard" at bounding box center [633, 309] width 50 height 21
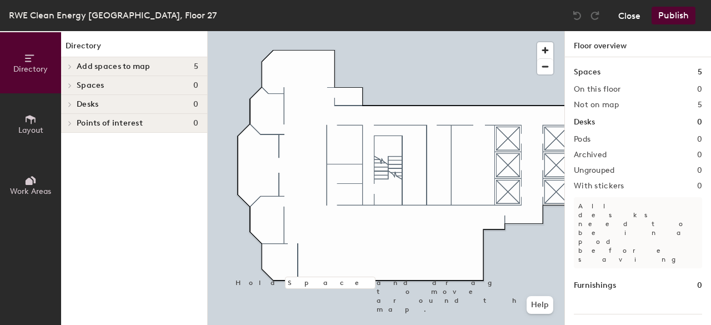
click at [627, 11] on button "Close" at bounding box center [629, 16] width 22 height 18
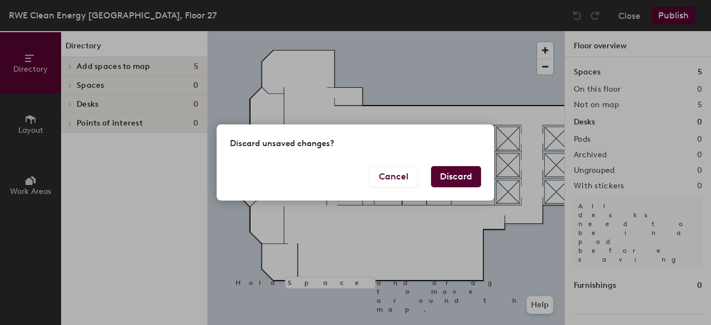
click at [468, 176] on button "Discard" at bounding box center [456, 176] width 50 height 21
